Goal: Task Accomplishment & Management: Manage account settings

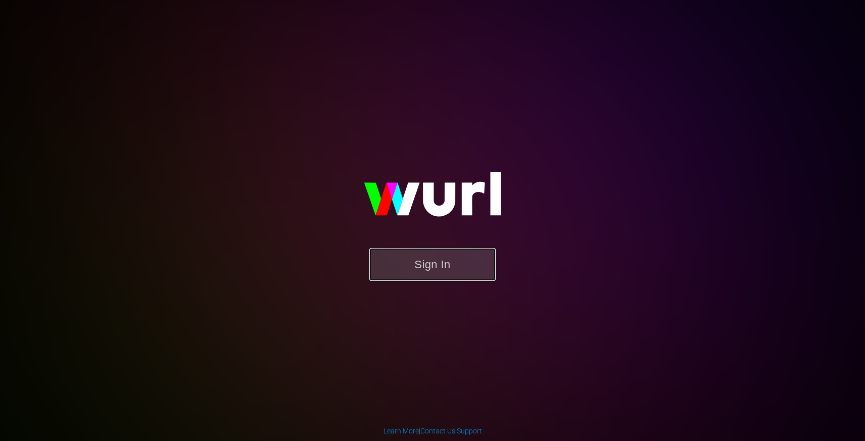
click at [463, 278] on button "Sign In" at bounding box center [432, 264] width 126 height 33
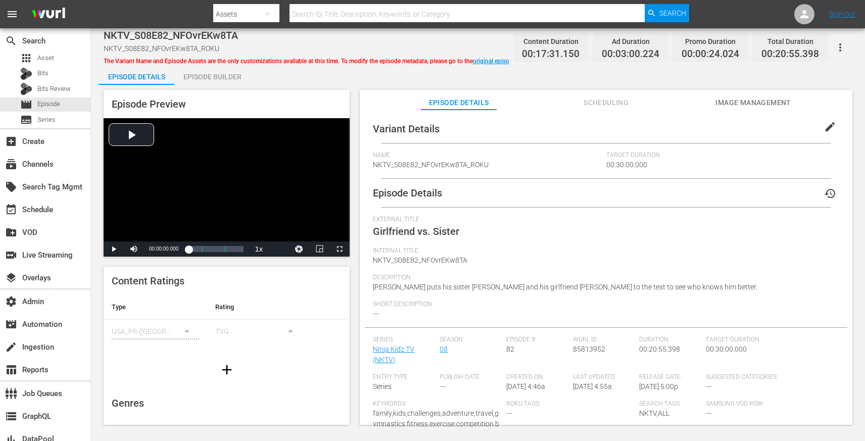
click at [594, 111] on div "Variant Details edit Name NKTV_S08E82_NFOvrEKw8TA_ROKU Target Duration 00:30:00…" at bounding box center [606, 272] width 493 height 325
click at [593, 107] on span "Scheduling" at bounding box center [607, 103] width 76 height 13
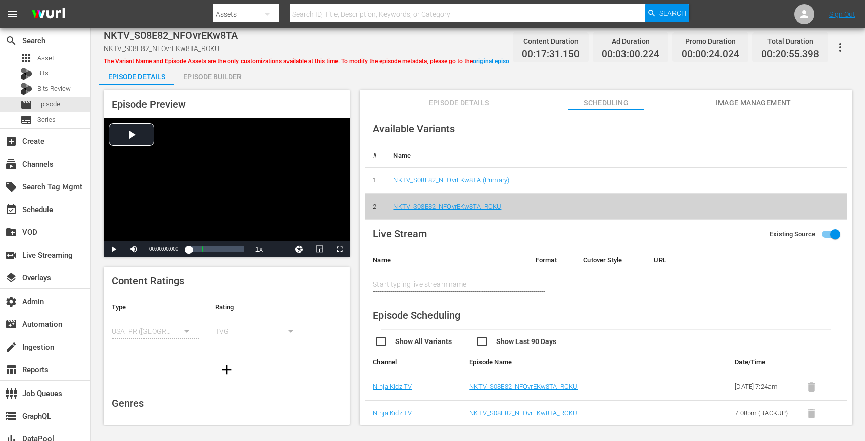
click at [478, 336] on input "checkbox" at bounding box center [526, 343] width 101 height 15
checkbox input "true"
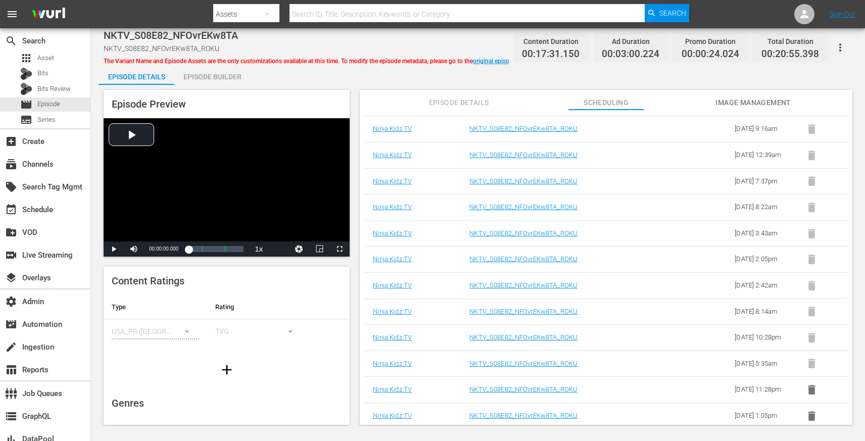
scroll to position [160, 0]
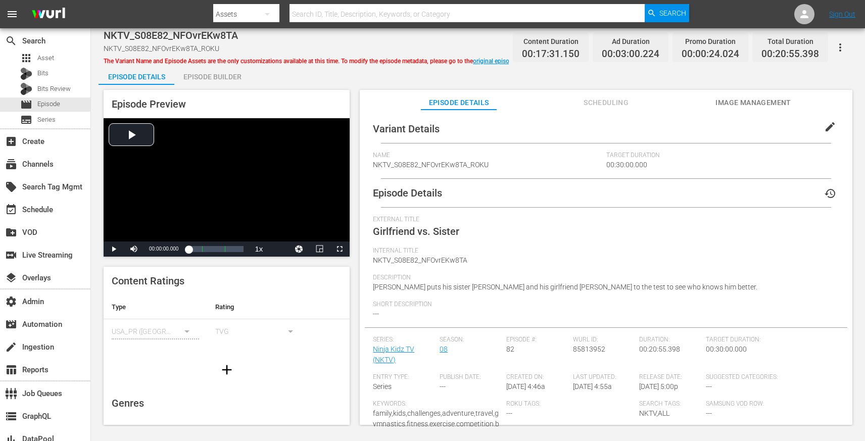
click at [616, 106] on span "Scheduling" at bounding box center [607, 103] width 76 height 13
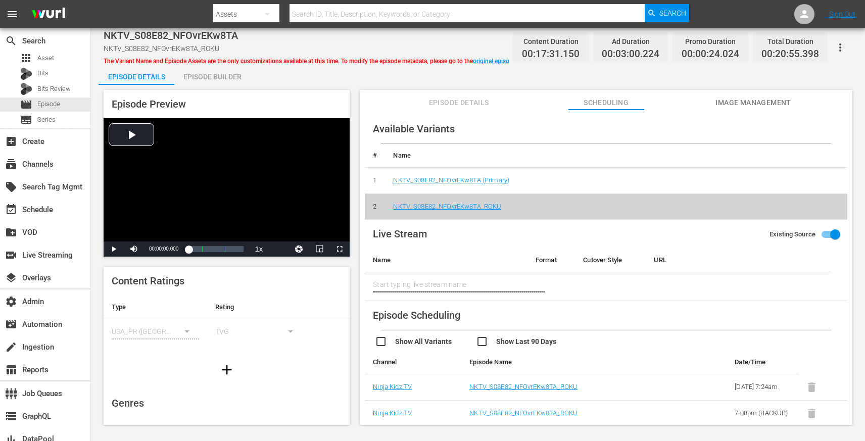
click at [484, 340] on input "checkbox" at bounding box center [526, 343] width 101 height 15
checkbox input "true"
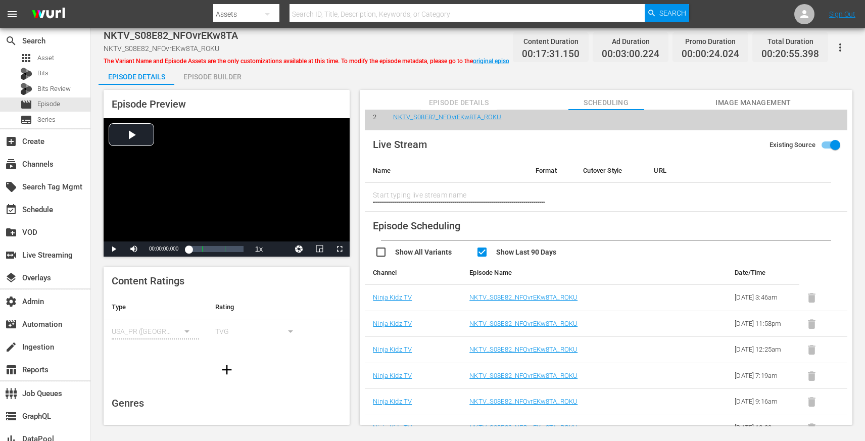
scroll to position [91, 0]
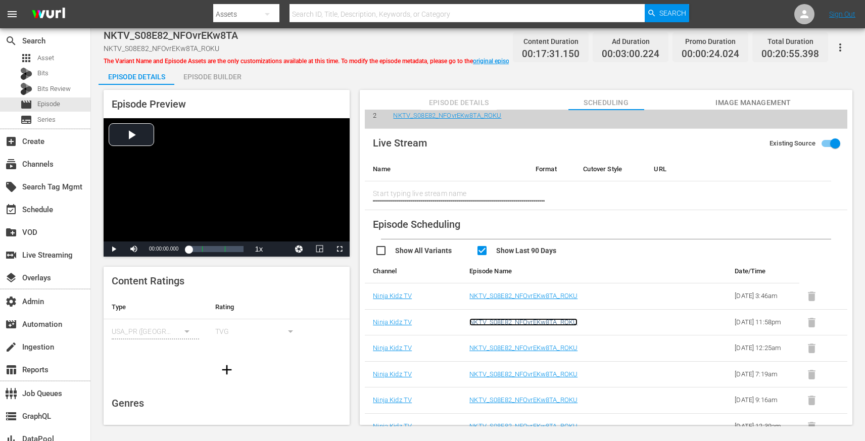
click at [487, 326] on link "NKTV_S08E82_NFOvrEKw8TA_ROKU" at bounding box center [523, 322] width 108 height 8
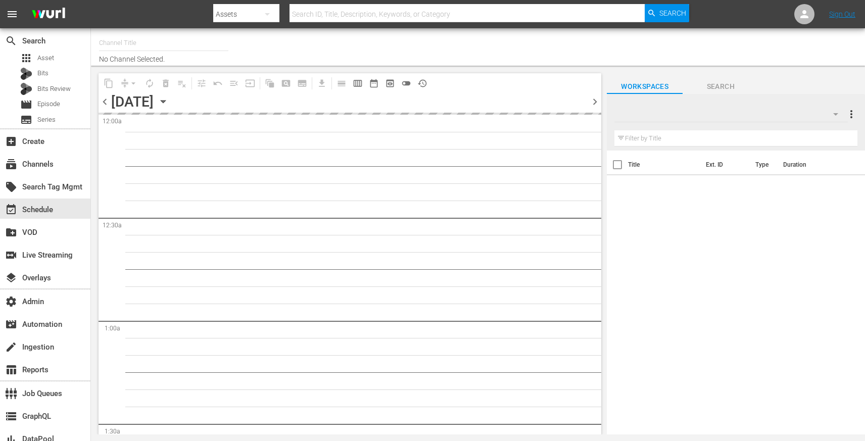
type input "Ninja Kidz TV (Roku) (1534)"
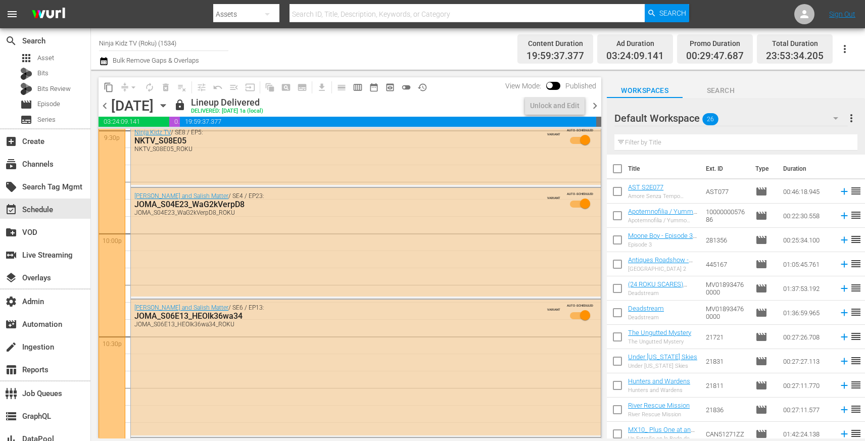
scroll to position [4706, 0]
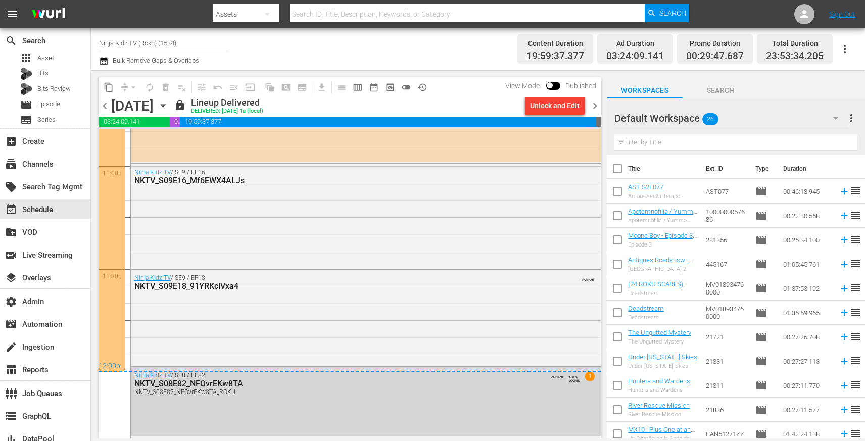
click at [597, 106] on span "chevron_right" at bounding box center [595, 106] width 13 height 13
